Goal: Task Accomplishment & Management: Complete application form

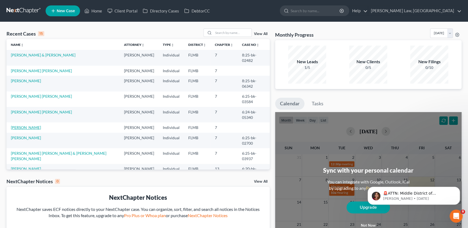
click at [32, 125] on link "[PERSON_NAME]" at bounding box center [26, 127] width 30 height 5
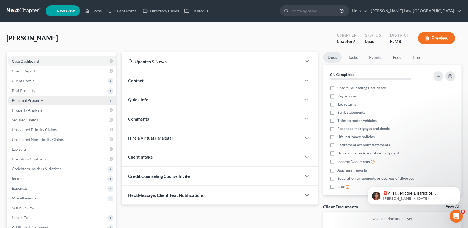
click at [29, 97] on span "Personal Property" at bounding box center [62, 101] width 109 height 10
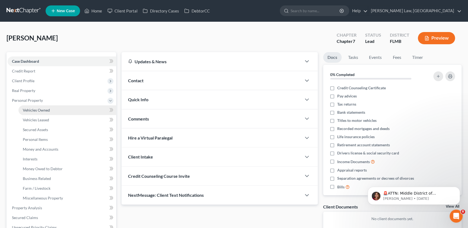
click at [31, 108] on span "Vehicles Owned" at bounding box center [36, 110] width 27 height 5
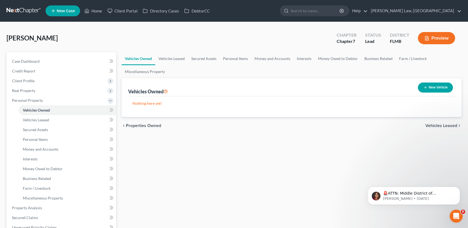
click at [22, 11] on link at bounding box center [24, 11] width 35 height 10
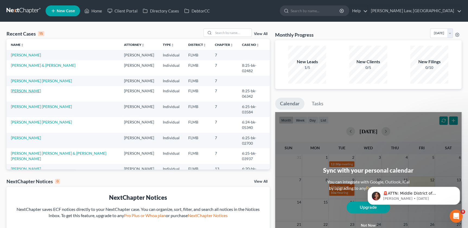
click at [27, 88] on link "[PERSON_NAME]" at bounding box center [26, 90] width 30 height 5
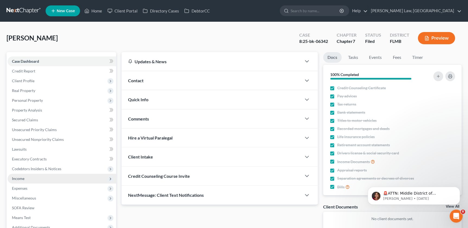
drag, startPoint x: 19, startPoint y: 178, endPoint x: 22, endPoint y: 178, distance: 2.8
click at [19, 178] on span "Income" at bounding box center [18, 178] width 12 height 5
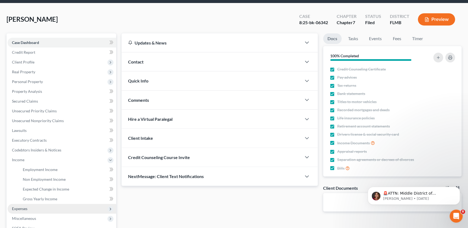
scroll to position [49, 0]
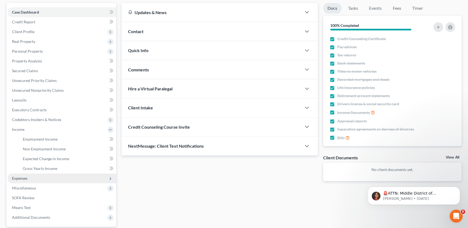
click at [27, 180] on span "Expenses" at bounding box center [62, 178] width 109 height 10
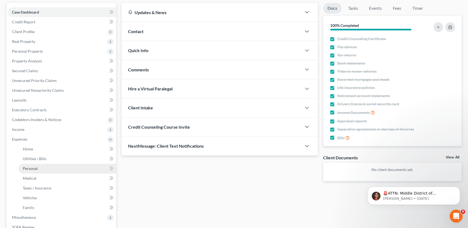
click at [33, 169] on span "Personal" at bounding box center [30, 168] width 15 height 5
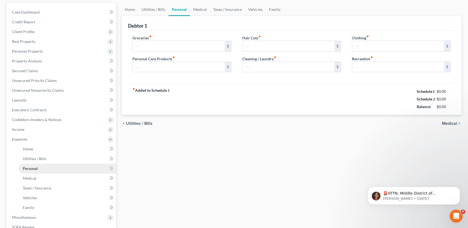
scroll to position [0, 0]
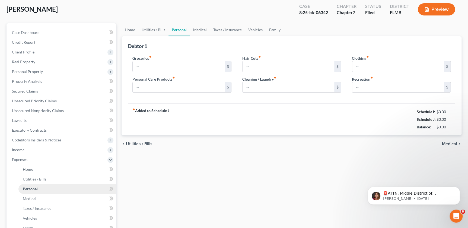
type input "200.00"
type input "10.00"
type input "5.00"
type input "10.00"
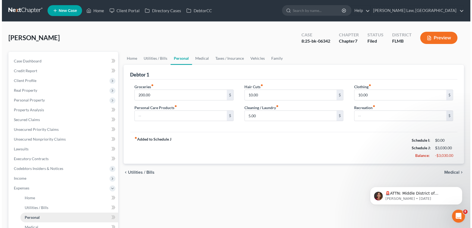
scroll to position [0, 0]
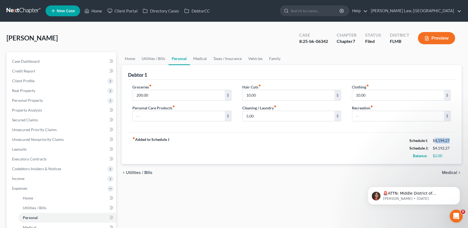
drag, startPoint x: 451, startPoint y: 140, endPoint x: 435, endPoint y: 141, distance: 15.5
click at [435, 141] on div "$4,194.27" at bounding box center [442, 140] width 18 height 5
copy div "4,194.27"
drag, startPoint x: 451, startPoint y: 148, endPoint x: 436, endPoint y: 149, distance: 15.3
click at [436, 149] on div "$4,192.27" at bounding box center [441, 147] width 23 height 5
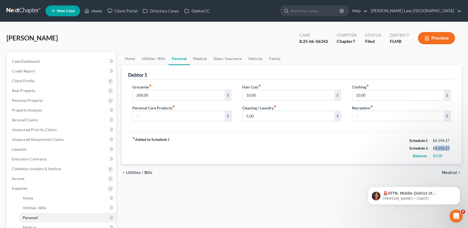
copy div "4,192.27"
click at [252, 133] on div "fiber_manual_record Added to Schedule J Schedule I: $4,194.27 Schedule J: $4,19…" at bounding box center [291, 148] width 327 height 32
drag, startPoint x: 451, startPoint y: 141, endPoint x: 436, endPoint y: 142, distance: 15.2
click at [436, 142] on div "$4,194.27" at bounding box center [441, 140] width 23 height 5
copy div "4,194.27"
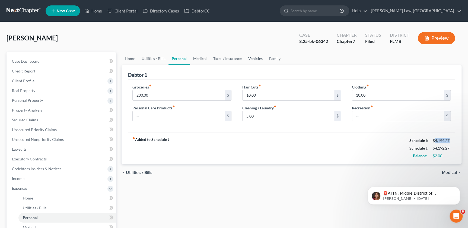
click at [252, 59] on link "Vehicles" at bounding box center [255, 58] width 21 height 13
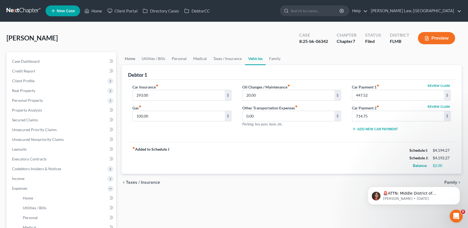
click at [129, 57] on link "Home" at bounding box center [130, 58] width 17 height 13
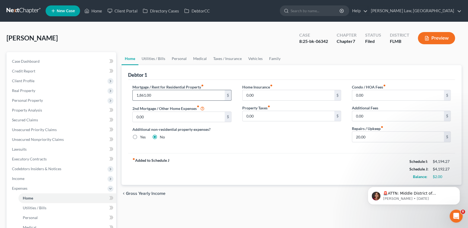
click at [167, 95] on input "1,861.00" at bounding box center [179, 95] width 92 height 10
click at [170, 99] on input "1,861.00" at bounding box center [179, 95] width 92 height 10
drag, startPoint x: 170, startPoint y: 98, endPoint x: 129, endPoint y: 99, distance: 40.4
click at [129, 99] on div "Mortgage / Rent for Residential Property fiber_manual_record 1,861.00 $ 2nd Mor…" at bounding box center [182, 115] width 110 height 62
click at [279, 134] on div "Home Insurance fiber_manual_record 0.00 $ Property Taxes fiber_manual_record 0.…" at bounding box center [292, 115] width 110 height 62
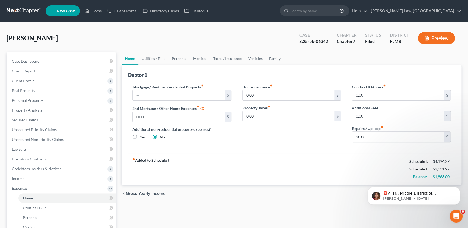
drag, startPoint x: 447, startPoint y: 176, endPoint x: 434, endPoint y: 176, distance: 13.0
click at [434, 176] on div "🚨ATTN: Middle District of Florida The court has added a new Credit Counseling F…" at bounding box center [414, 171] width 100 height 68
click at [432, 178] on div "🚨ATTN: Middle District of Florida The court has added a new Credit Counseling F…" at bounding box center [414, 171] width 100 height 68
drag, startPoint x: 447, startPoint y: 176, endPoint x: 436, endPoint y: 176, distance: 10.6
click at [436, 176] on div "🚨ATTN: Middle District of Florida The court has added a new Credit Counseling F…" at bounding box center [414, 171] width 100 height 68
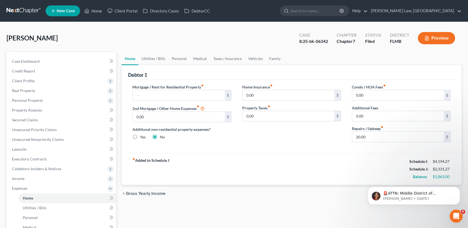
click at [437, 170] on div "🚨ATTN: Middle District of Florida The court has added a new Credit Counseling F…" at bounding box center [414, 171] width 100 height 68
drag, startPoint x: 448, startPoint y: 168, endPoint x: 434, endPoint y: 169, distance: 14.1
click at [434, 169] on div "🚨ATTN: Middle District of Florida The court has added a new Credit Counseling F…" at bounding box center [414, 171] width 100 height 68
drag, startPoint x: 201, startPoint y: 157, endPoint x: 205, endPoint y: 149, distance: 9.7
click at [201, 156] on div "fiber_manual_record Added to Schedule J Schedule I: $4,194.27 Schedule J: $2,33…" at bounding box center [291, 169] width 327 height 32
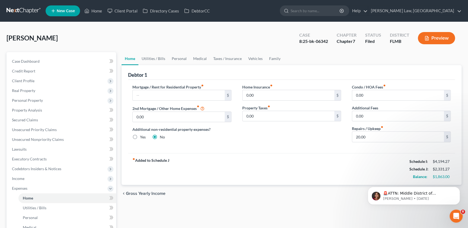
click at [205, 148] on div "Mortgage / Rent for Residential Property fiber_manual_record $ 2nd Mortgage / O…" at bounding box center [291, 116] width 327 height 73
click at [209, 146] on div "Mortgage / Rent for Residential Property fiber_manual_record $ 2nd Mortgage / O…" at bounding box center [291, 116] width 327 height 73
click at [209, 144] on div "Mortgage / Rent for Residential Property fiber_manual_record $ 2nd Mortgage / O…" at bounding box center [182, 115] width 110 height 62
click at [217, 142] on div "Mortgage / Rent for Residential Property fiber_manual_record $ 2nd Mortgage / O…" at bounding box center [182, 115] width 110 height 62
drag, startPoint x: 236, startPoint y: 141, endPoint x: 239, endPoint y: 145, distance: 5.1
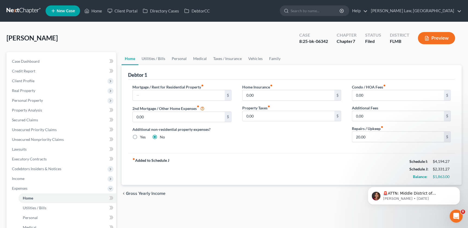
click at [236, 141] on div "Mortgage / Rent for Residential Property fiber_manual_record $ 2nd Mortgage / O…" at bounding box center [182, 115] width 110 height 62
drag, startPoint x: 433, startPoint y: 170, endPoint x: 455, endPoint y: 169, distance: 22.5
click at [455, 169] on div "Debtor 1 Mortgage / Rent for Residential Property fiber_manual_record $ 2nd Mor…" at bounding box center [292, 125] width 340 height 120
copy div "$2,331.27"
drag, startPoint x: 390, startPoint y: 175, endPoint x: 431, endPoint y: 174, distance: 41.0
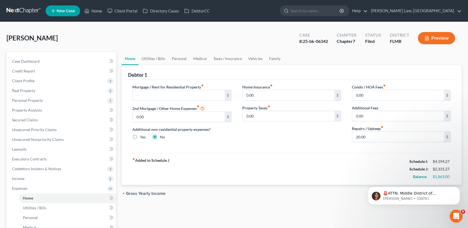
click at [391, 175] on div "fiber_manual_record Added to Schedule J Schedule I: $4,194.27 Schedule J: $2,33…" at bounding box center [291, 169] width 327 height 32
drag, startPoint x: 448, startPoint y: 177, endPoint x: 433, endPoint y: 176, distance: 14.7
click at [433, 176] on html "🚨ATTN: Middle District of Florida The court has added a new Credit Counseling F…" at bounding box center [414, 194] width 109 height 38
drag, startPoint x: 426, startPoint y: 176, endPoint x: 441, endPoint y: 176, distance: 14.9
click at [441, 176] on html "🚨ATTN: Middle District of Florida The court has added a new Credit Counseling F…" at bounding box center [414, 194] width 109 height 38
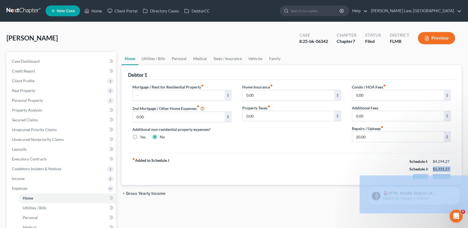
drag, startPoint x: 791, startPoint y: 349, endPoint x: 430, endPoint y: 177, distance: 400.2
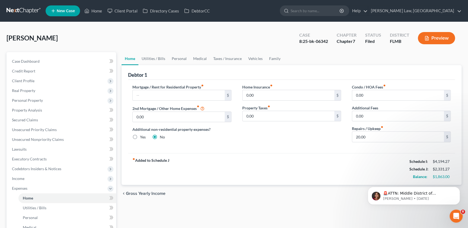
click at [414, 148] on div "Mortgage / Rent for Residential Property fiber_manual_record $ 2nd Mortgage / O…" at bounding box center [291, 116] width 327 height 73
click at [459, 188] on icon "Dismiss notification" at bounding box center [458, 188] width 3 height 3
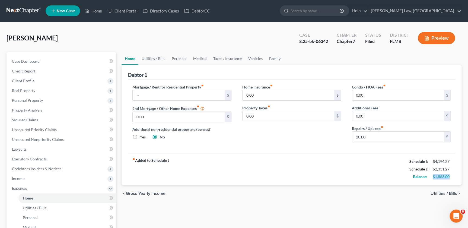
drag, startPoint x: 453, startPoint y: 176, endPoint x: 433, endPoint y: 176, distance: 19.5
click at [433, 176] on div "$1,863.00" at bounding box center [441, 176] width 23 height 5
copy div "$1,863.00"
drag, startPoint x: 257, startPoint y: 147, endPoint x: 258, endPoint y: 144, distance: 3.4
click at [257, 147] on div "Mortgage / Rent for Residential Property fiber_manual_record $ 2nd Mortgage / O…" at bounding box center [291, 116] width 327 height 73
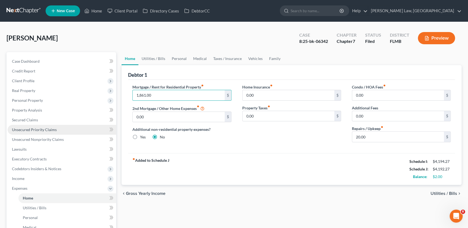
type input "1,861.00"
click at [29, 7] on link at bounding box center [24, 11] width 35 height 10
